Goal: Task Accomplishment & Management: Use online tool/utility

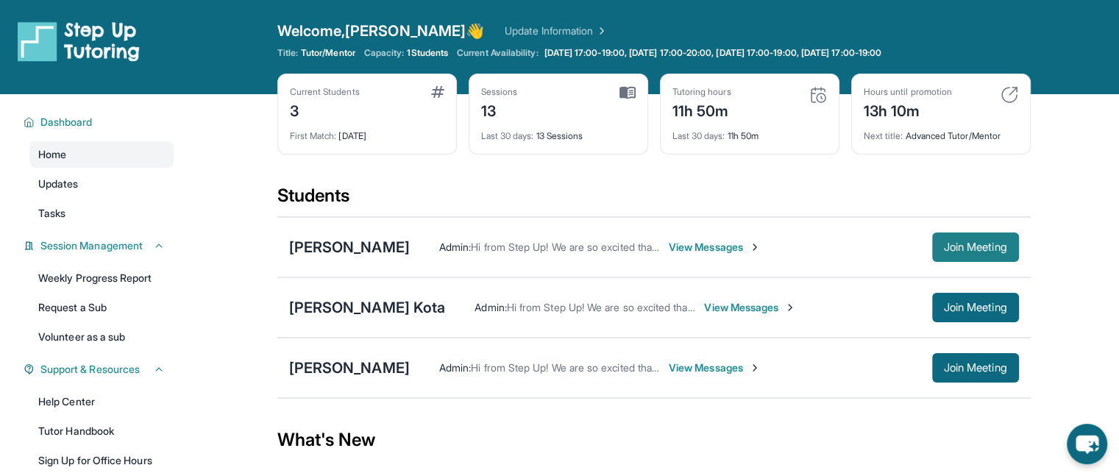
click at [952, 246] on span "Join Meeting" at bounding box center [975, 247] width 63 height 9
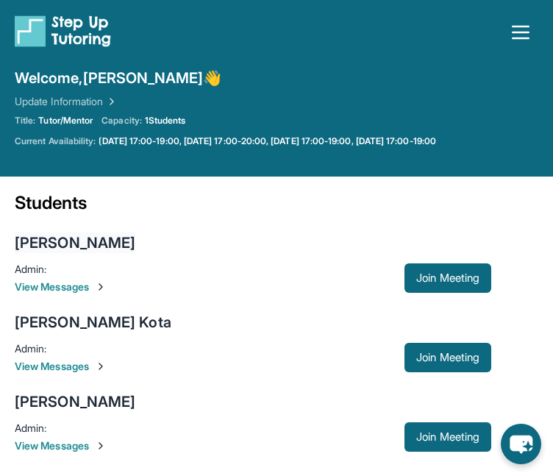
click at [55, 238] on div "[PERSON_NAME]" at bounding box center [75, 242] width 121 height 21
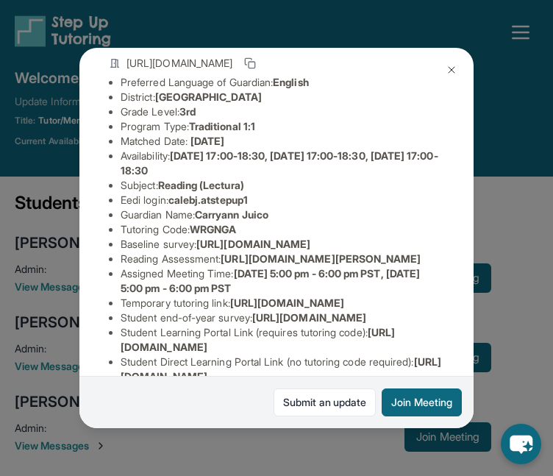
scroll to position [121, 0]
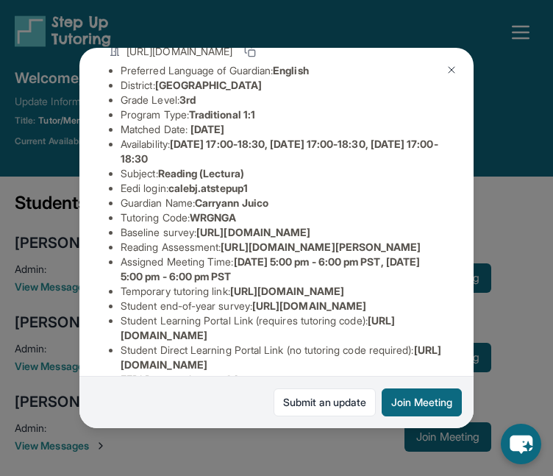
click at [197, 224] on span "WRGNGA" at bounding box center [213, 217] width 46 height 13
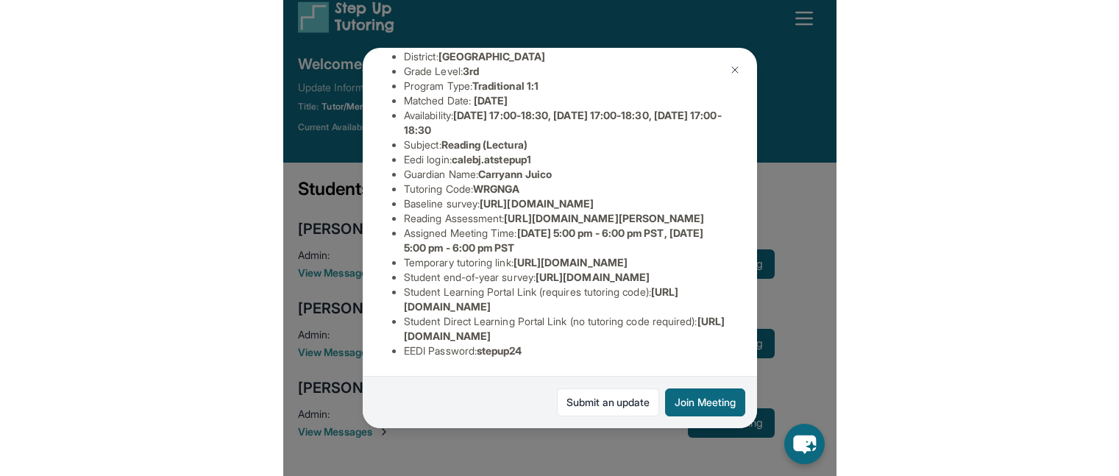
scroll to position [328, 0]
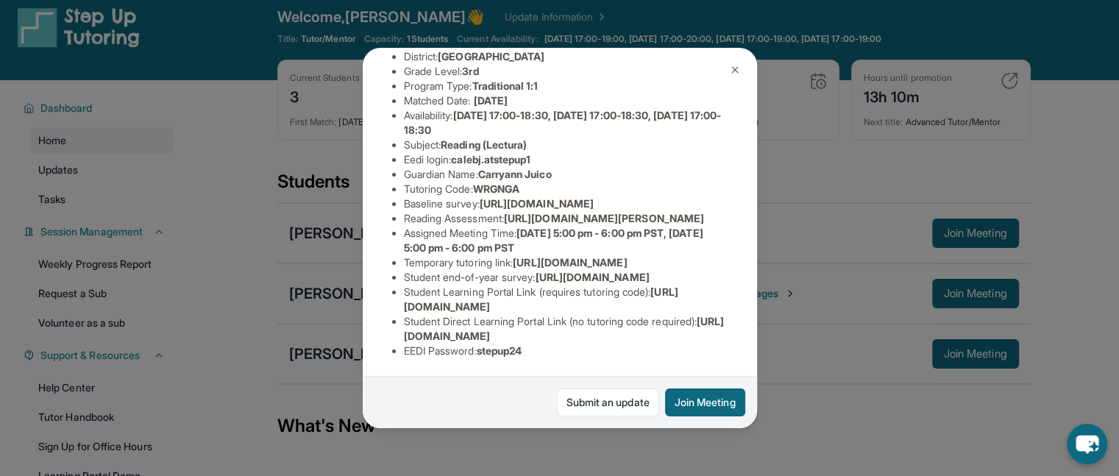
click at [563, 149] on div "[PERSON_NAME] Guardian: Carryann Juico Student Information [URL][DOMAIN_NAME] P…" at bounding box center [559, 238] width 1119 height 476
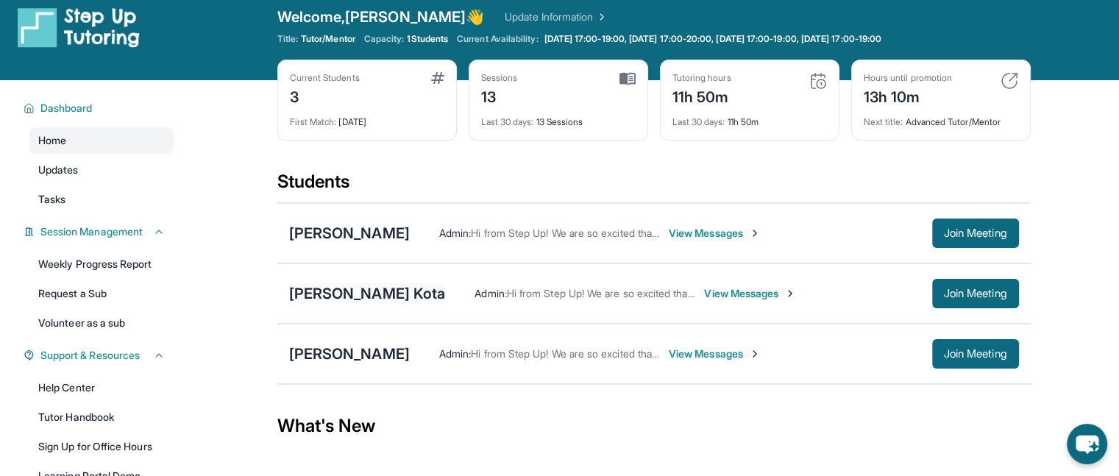
click at [352, 284] on div "[PERSON_NAME] Kota" at bounding box center [367, 293] width 157 height 21
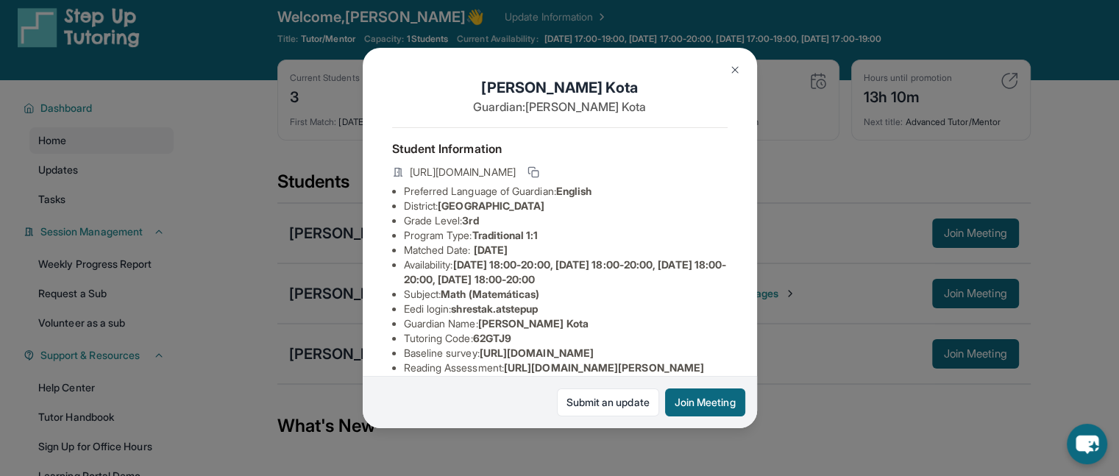
click at [563, 255] on div "[PERSON_NAME] Kota Guardian: [PERSON_NAME] Student Information [URL][DOMAIN_NAM…" at bounding box center [559, 238] width 1119 height 476
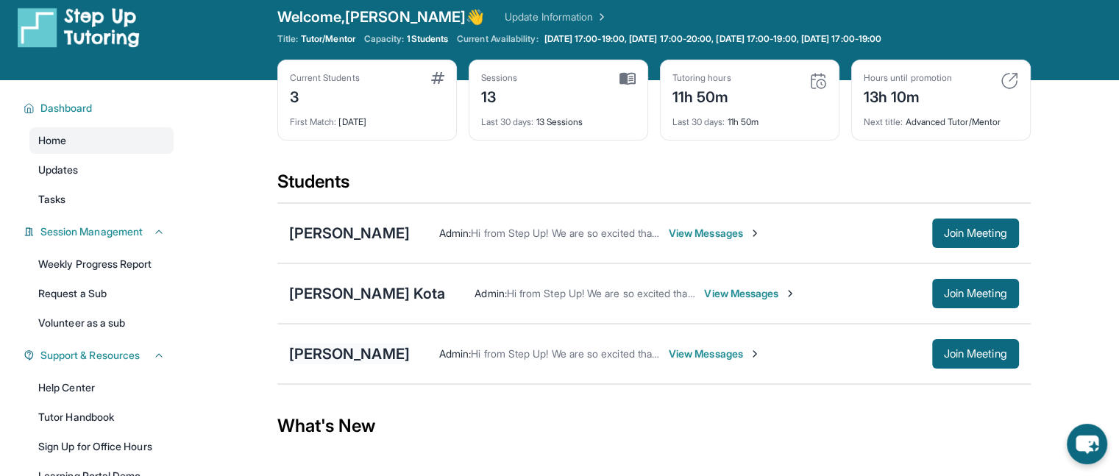
click at [332, 349] on div "[PERSON_NAME]" at bounding box center [349, 353] width 121 height 21
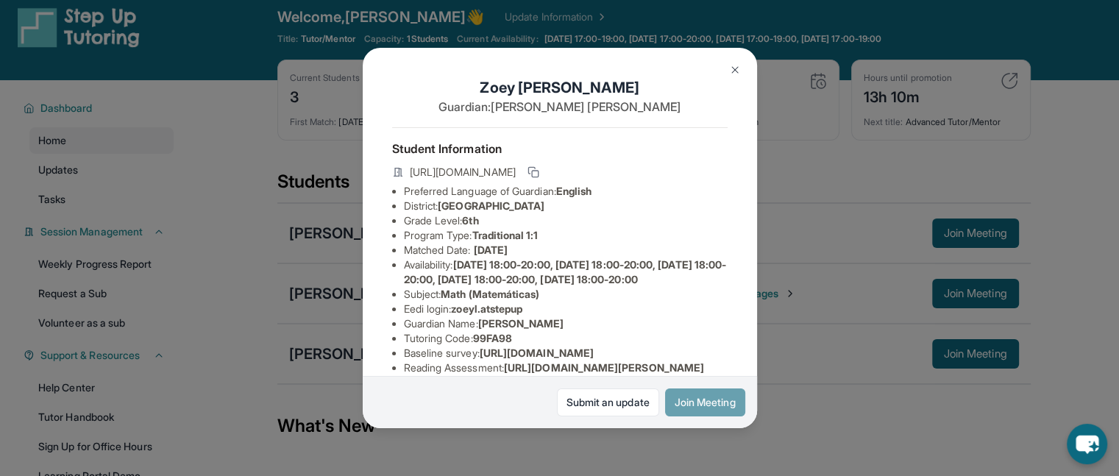
click at [563, 402] on button "Join Meeting" at bounding box center [705, 402] width 80 height 28
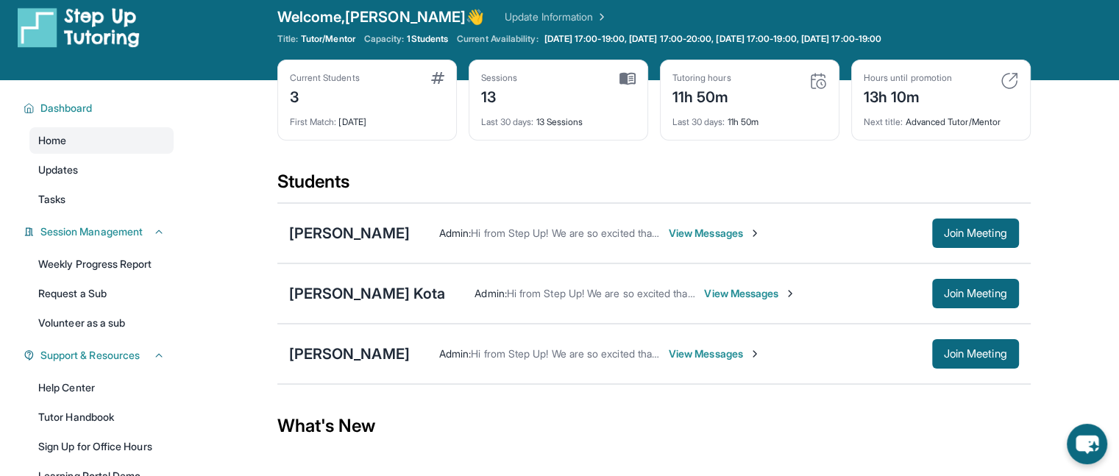
click at [563, 230] on span "View Messages" at bounding box center [714, 233] width 92 height 15
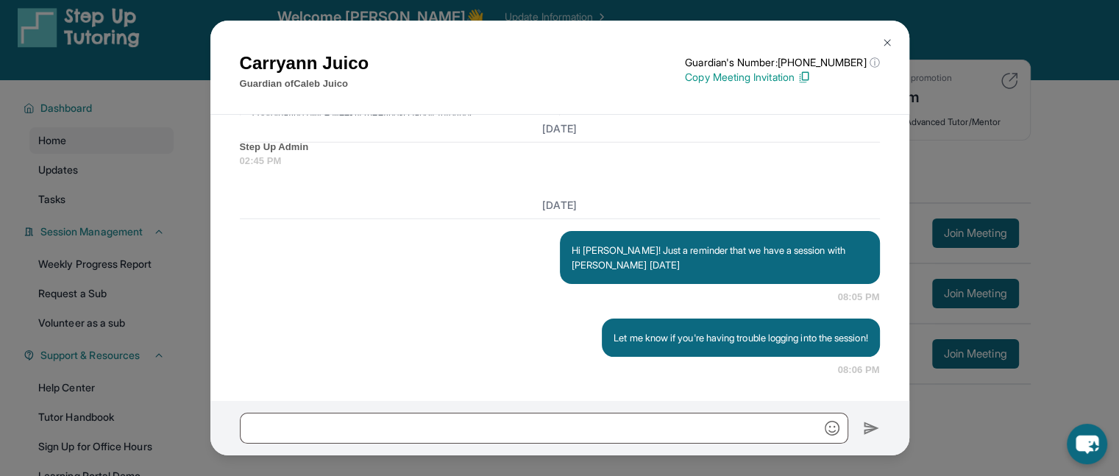
scroll to position [4349, 0]
click at [563, 37] on img at bounding box center [887, 43] width 12 height 12
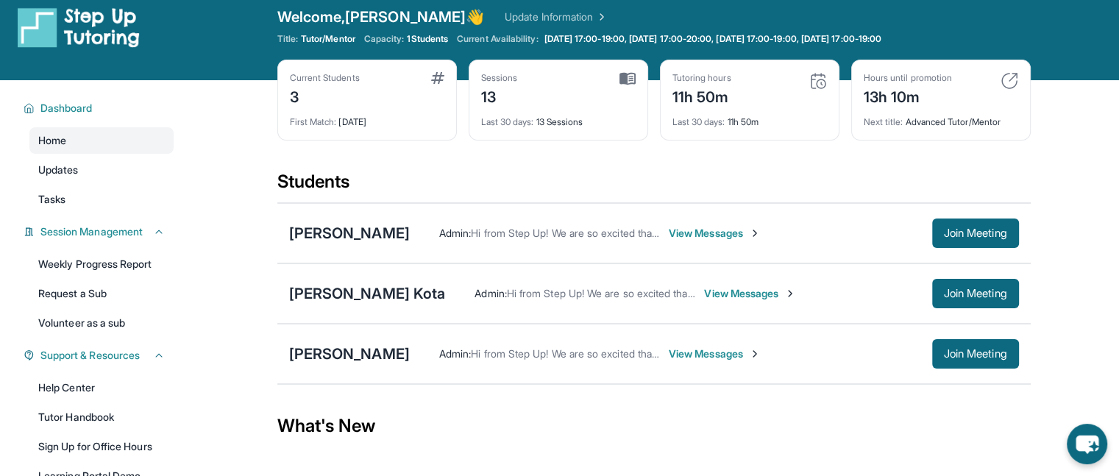
click at [563, 238] on span "View Messages" at bounding box center [714, 233] width 92 height 15
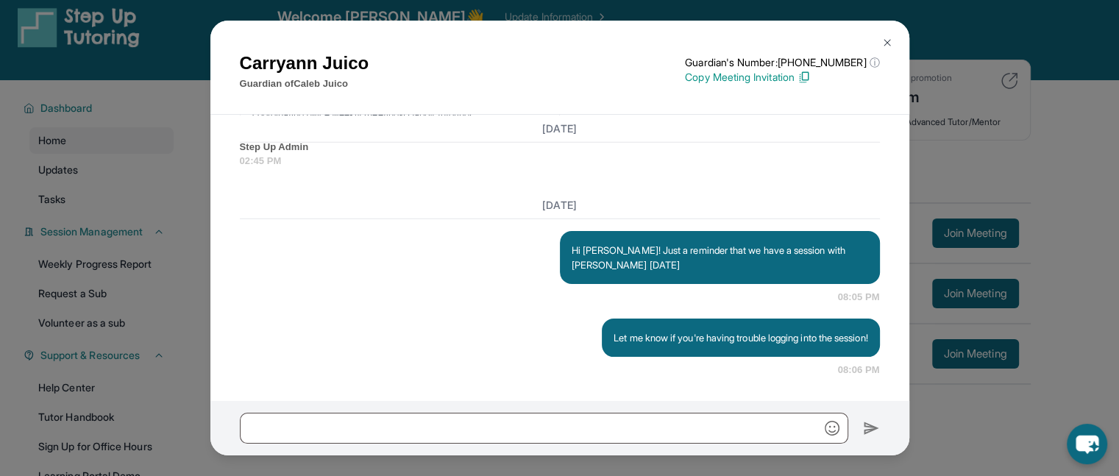
click at [563, 39] on img at bounding box center [887, 43] width 12 height 12
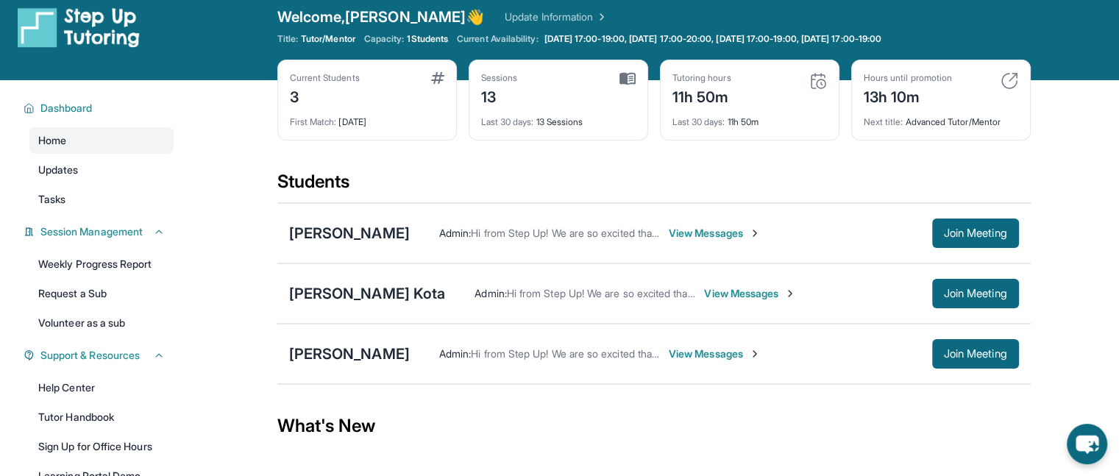
click at [563, 235] on span "View Messages" at bounding box center [714, 233] width 92 height 15
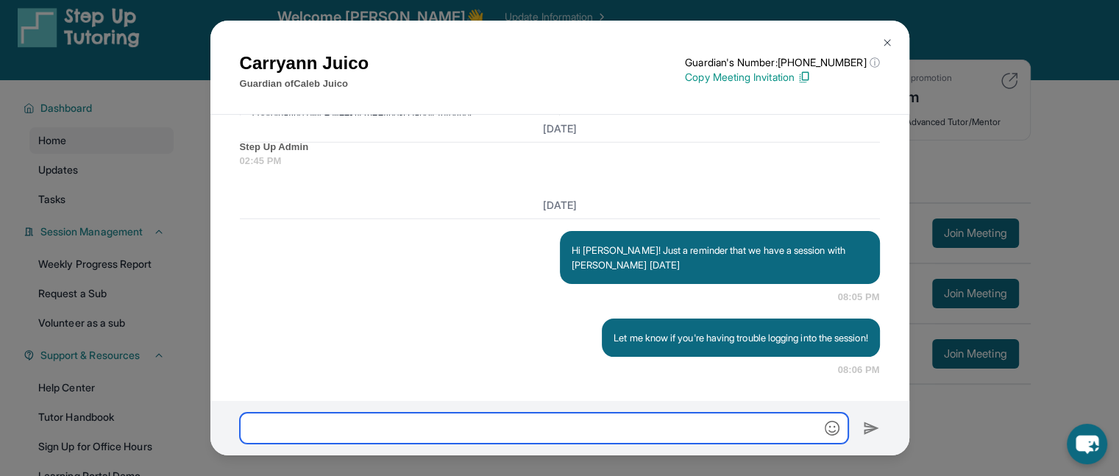
click at [409, 429] on input "text" at bounding box center [544, 428] width 608 height 31
type input "*"
click at [396, 427] on input "**********" at bounding box center [544, 428] width 608 height 31
click at [563, 432] on input "**********" at bounding box center [544, 428] width 608 height 31
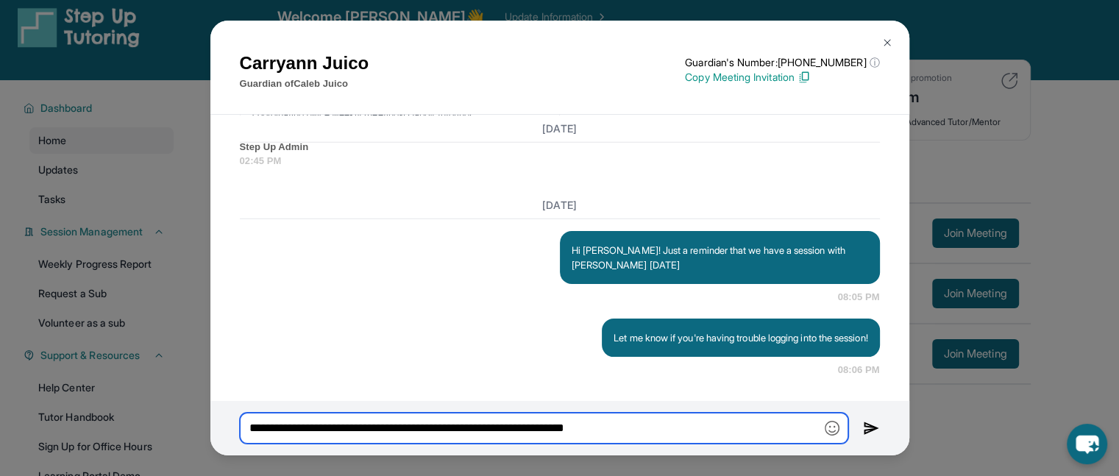
type input "**********"
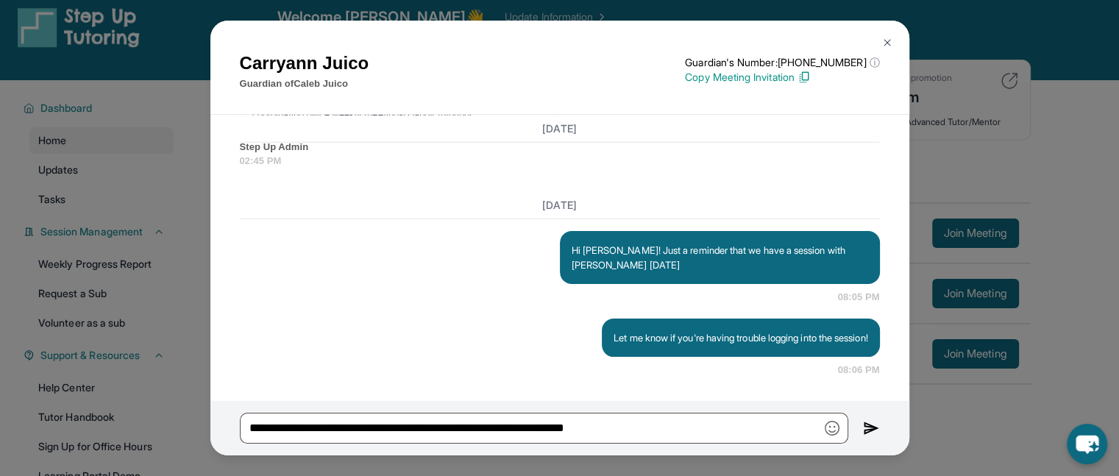
click at [563, 11] on div "Carryann Juico Guardian of [PERSON_NAME] Guardian's Number: [PHONE_NUMBER] ⓘ Th…" at bounding box center [559, 238] width 1119 height 476
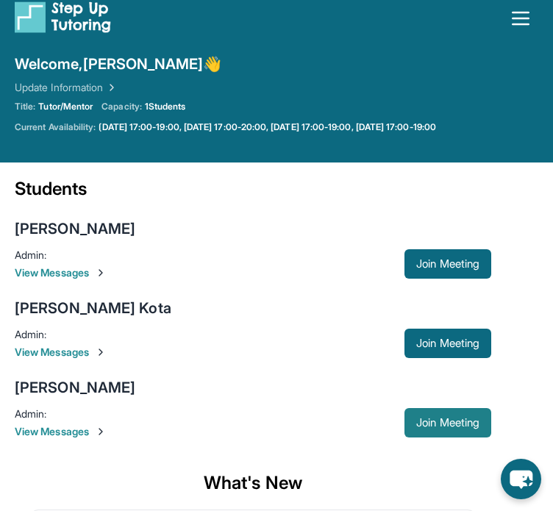
click at [429, 420] on span "Join Meeting" at bounding box center [447, 422] width 63 height 9
